Goal: Find specific page/section: Find specific page/section

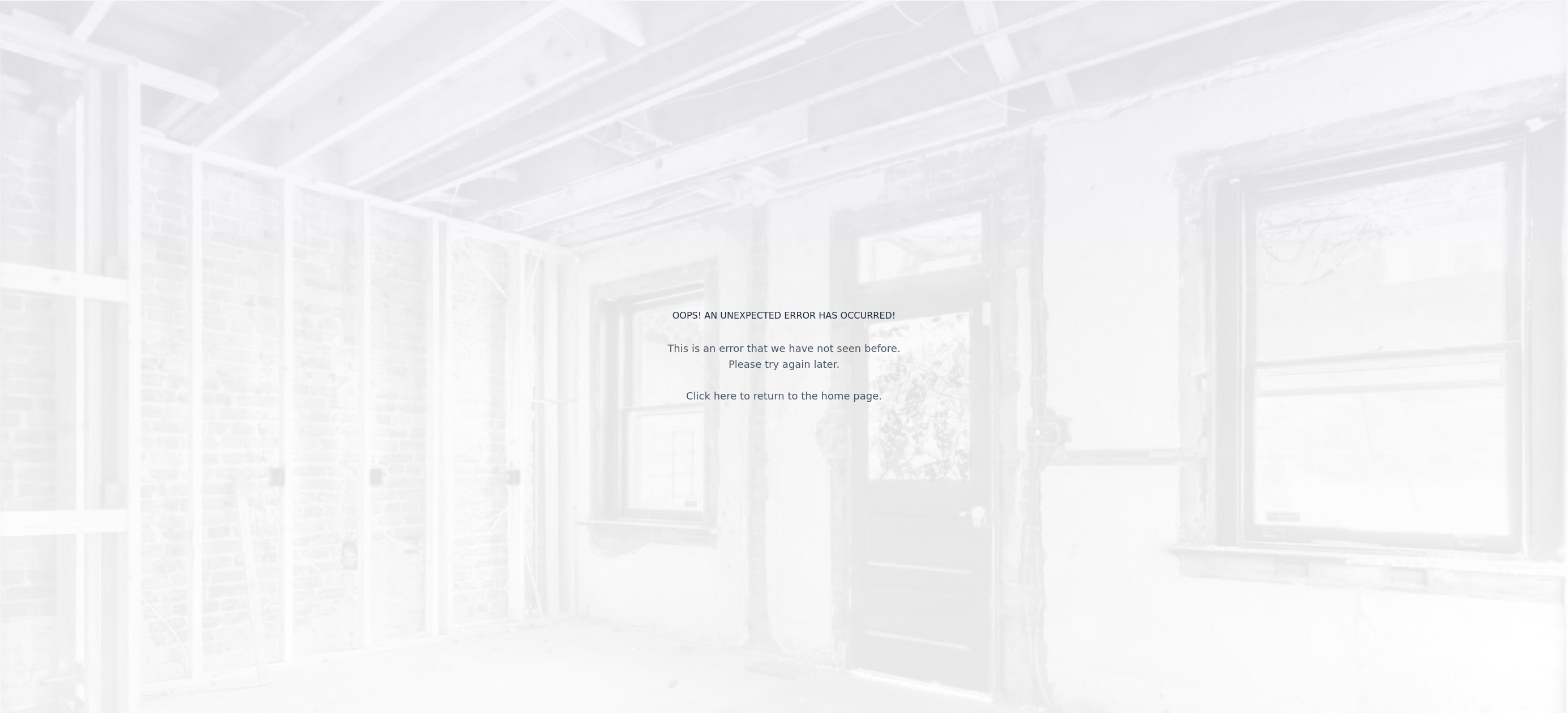
click at [778, 393] on link "Click here to return to the home page." at bounding box center [784, 396] width 196 height 12
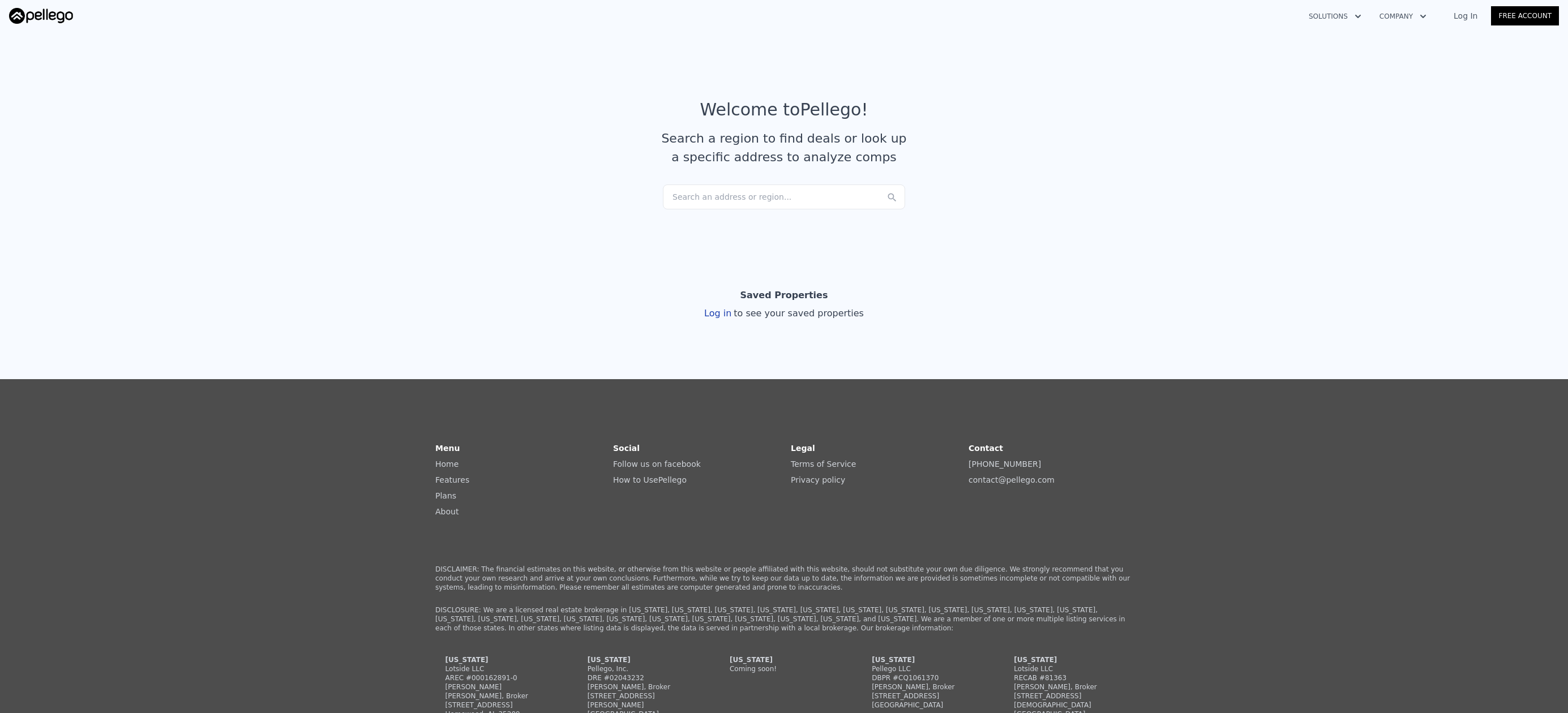
click at [751, 197] on div "Search an address or region..." at bounding box center [784, 197] width 242 height 25
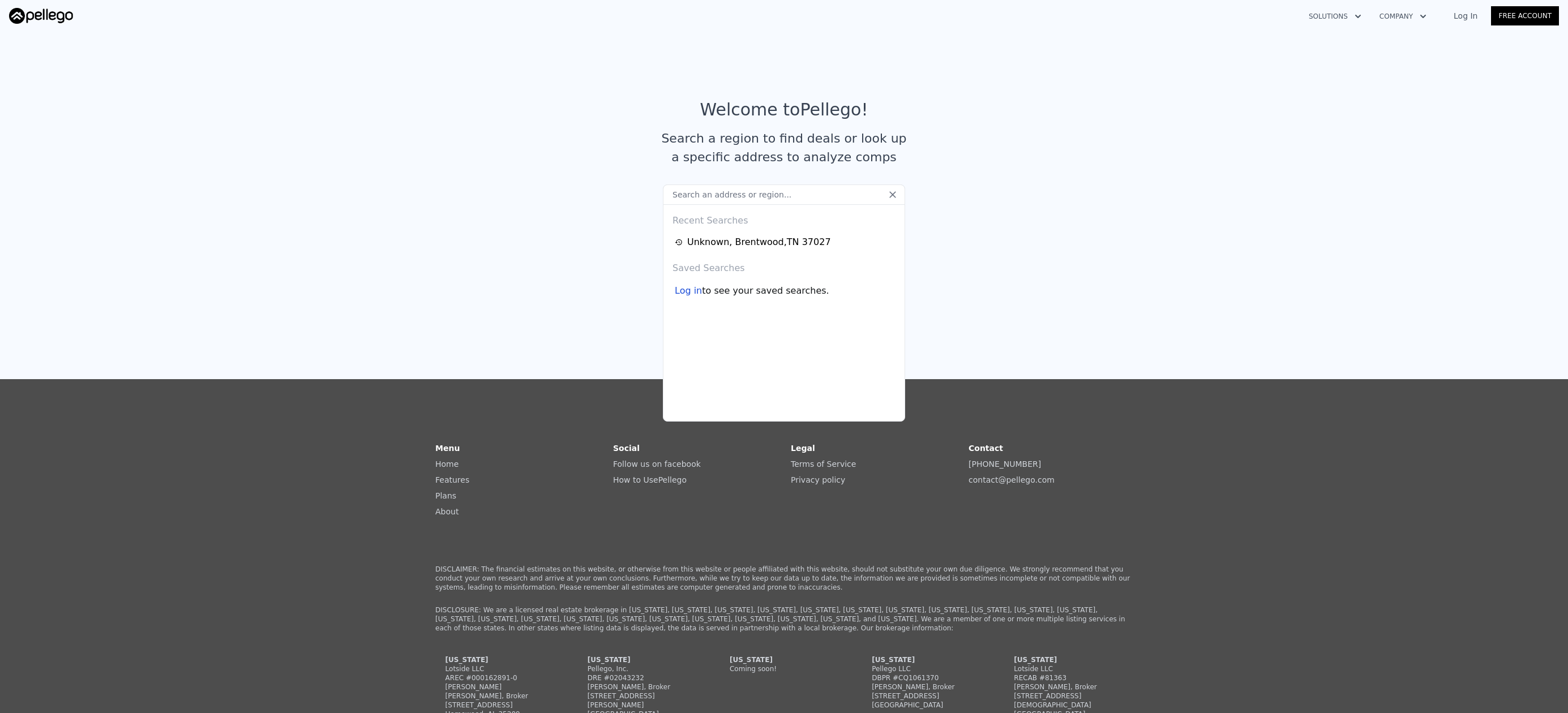
click at [768, 202] on input "text" at bounding box center [784, 195] width 242 height 21
